Goal: Task Accomplishment & Management: Use online tool/utility

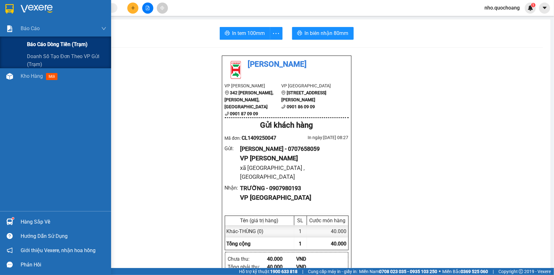
click at [55, 43] on span "Báo cáo dòng tiền (trạm)" at bounding box center [57, 44] width 61 height 8
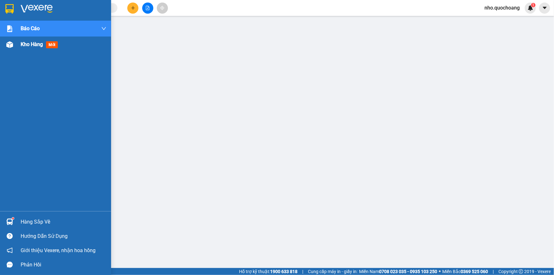
click at [26, 45] on span "Kho hàng" at bounding box center [32, 44] width 22 height 6
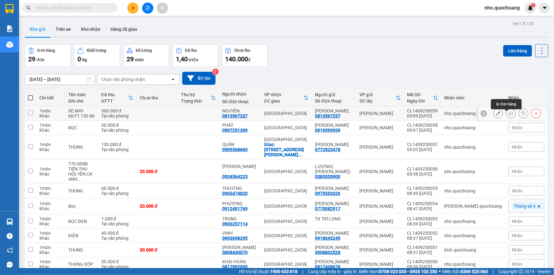
click at [509, 114] on icon at bounding box center [511, 113] width 4 height 4
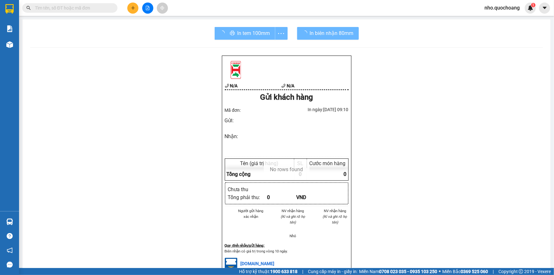
click at [247, 32] on div "In tem 100mm" at bounding box center [251, 33] width 73 height 13
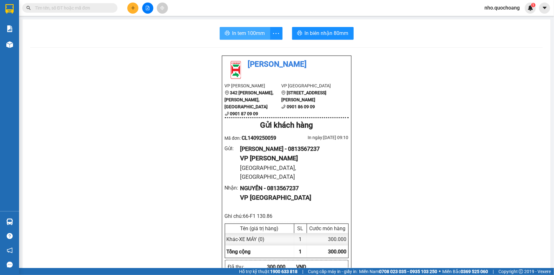
click at [244, 32] on span "In tem 100mm" at bounding box center [248, 33] width 33 height 8
click at [317, 35] on span "In biên nhận 80mm" at bounding box center [327, 33] width 44 height 8
